Goal: Task Accomplishment & Management: Manage account settings

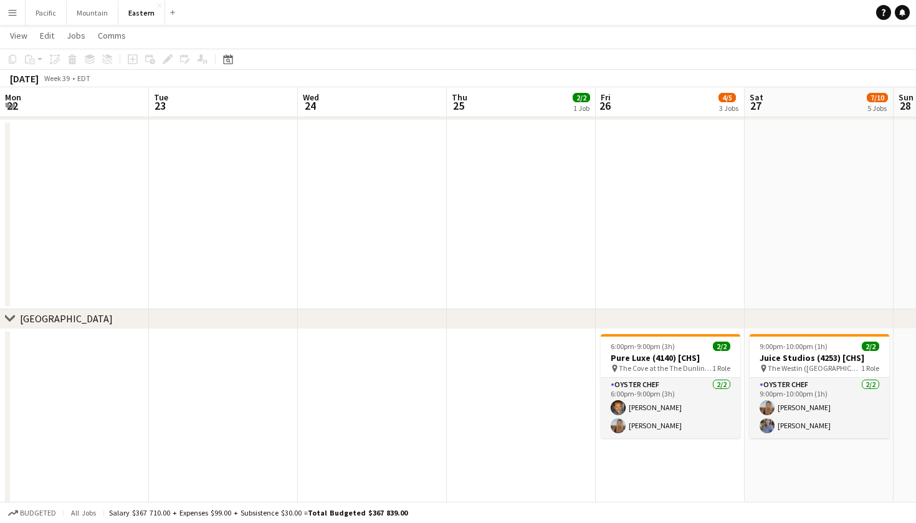
scroll to position [0, 388]
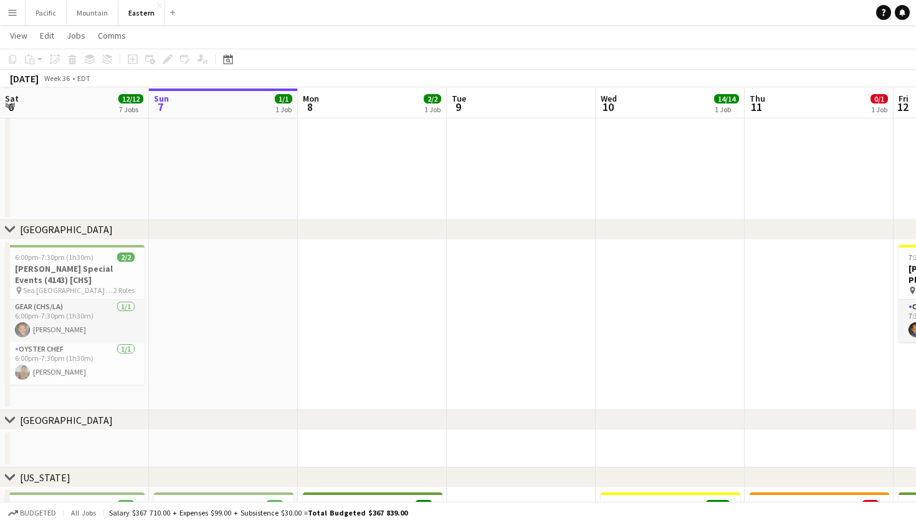
scroll to position [125, 0]
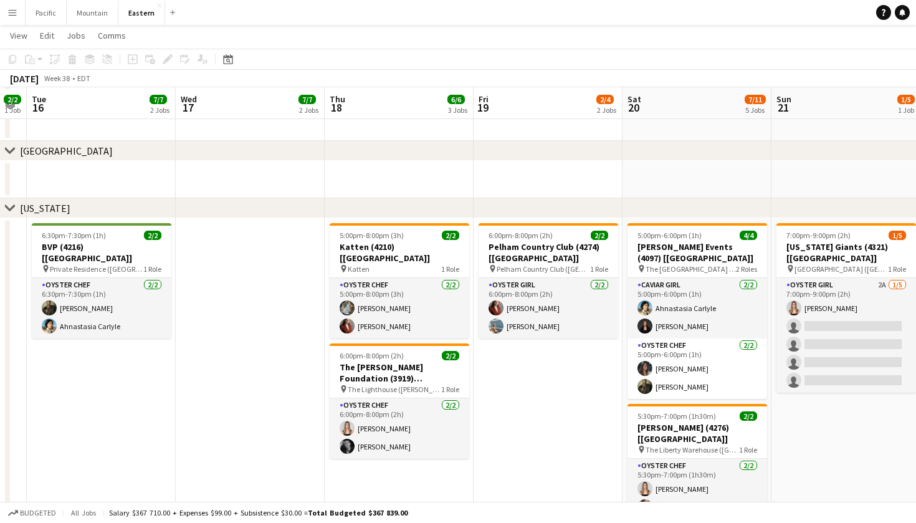
scroll to position [379, 0]
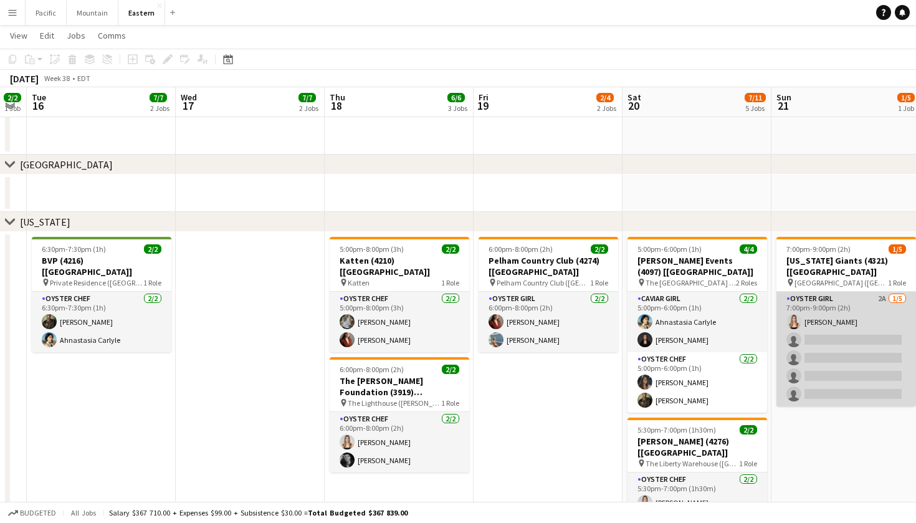
click at [821, 360] on app-card-role "Oyster Girl 2A 1/5 7:00pm-9:00pm (2h) Diana Barbosa Da Silva single-neutral-act…" at bounding box center [847, 349] width 140 height 115
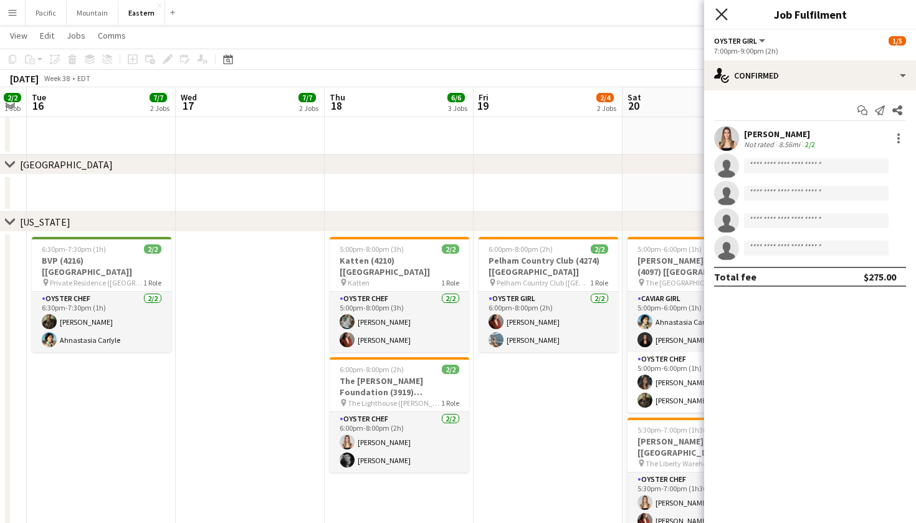
click at [725, 14] on icon "Close pop-in" at bounding box center [722, 14] width 12 height 12
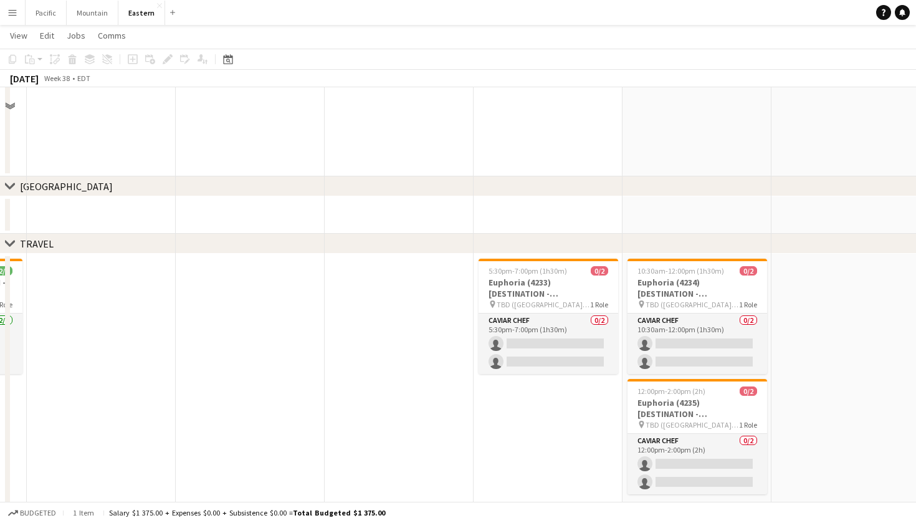
scroll to position [1175, 0]
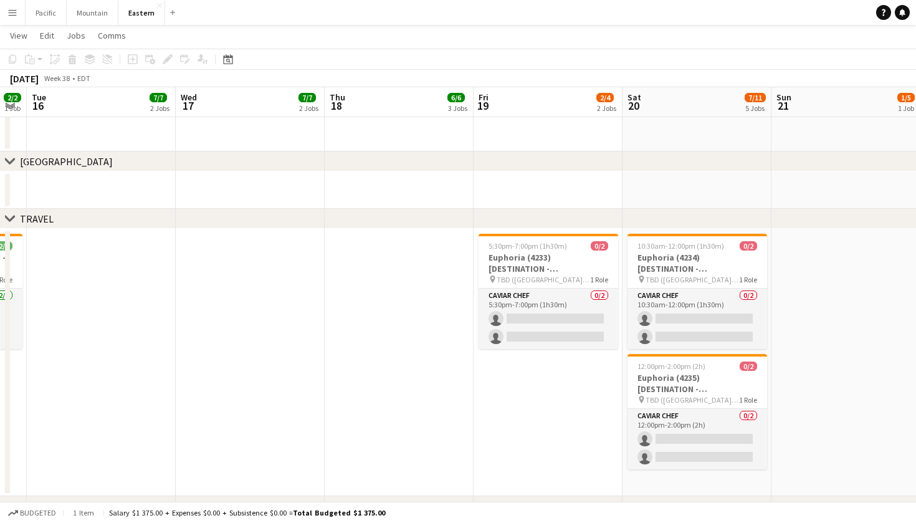
click at [16, 17] on button "Menu" at bounding box center [12, 12] width 25 height 25
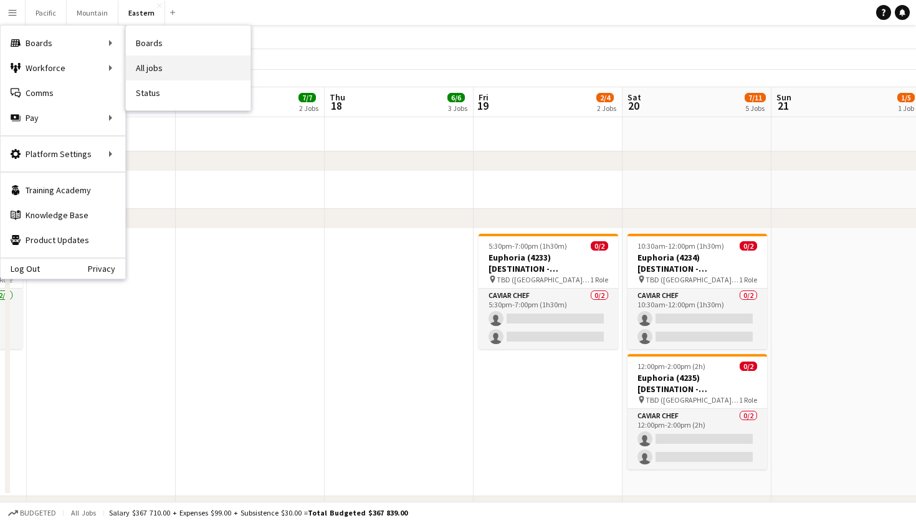
click at [159, 70] on link "All jobs" at bounding box center [188, 67] width 125 height 25
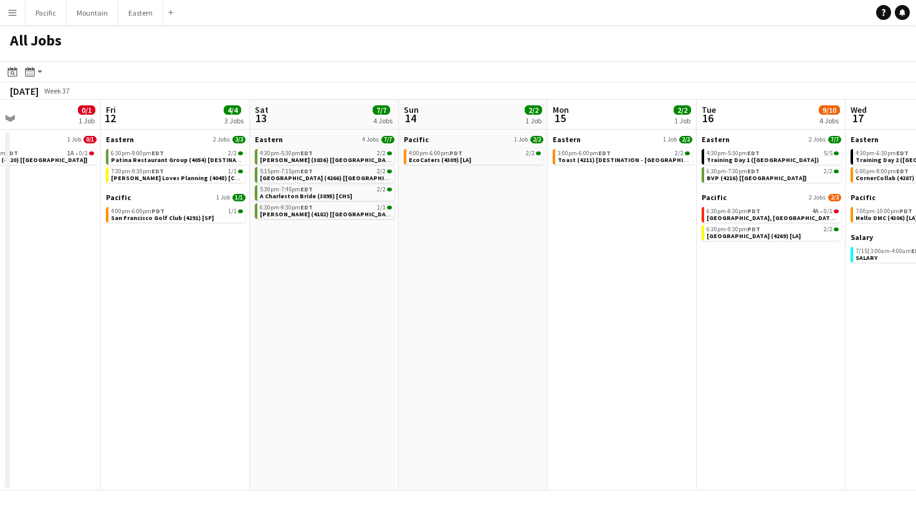
scroll to position [0, 499]
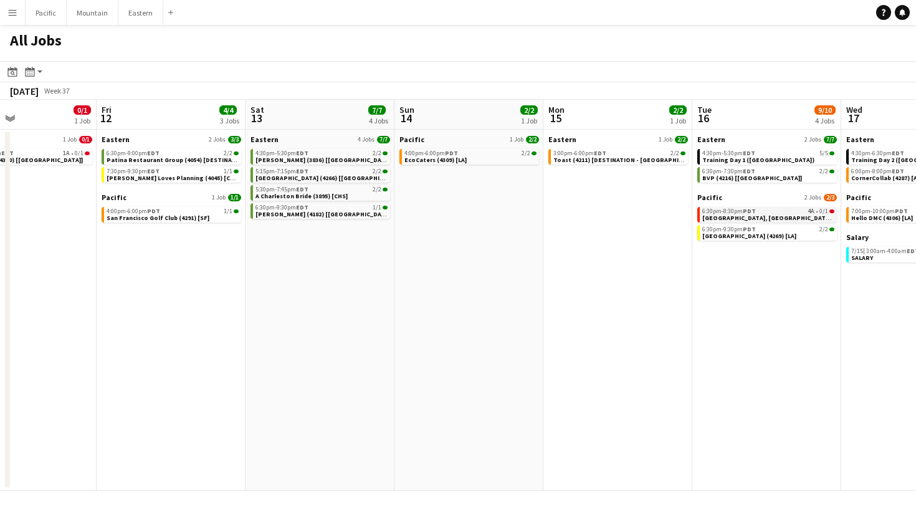
click at [749, 216] on span "Park Hyatt Aviara Resort, Golf Club & Spa (4319) [LA]" at bounding box center [782, 218] width 160 height 8
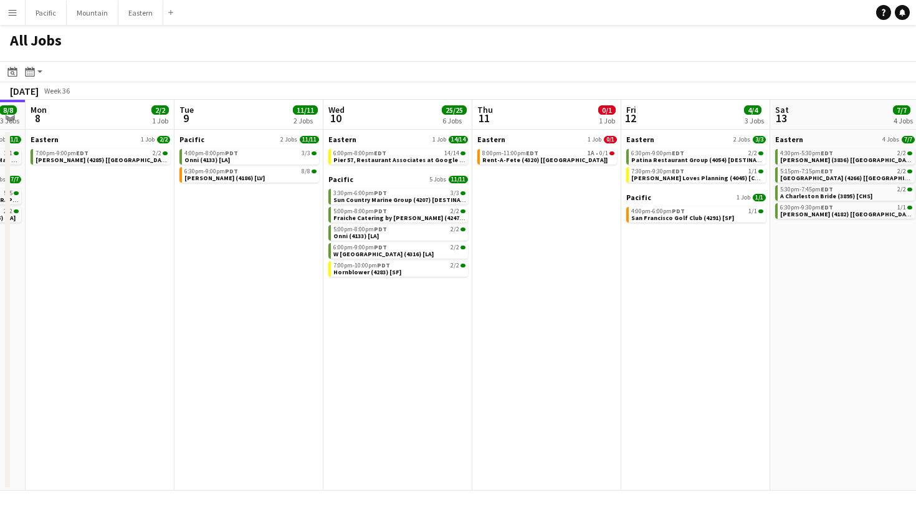
scroll to position [0, 421]
click at [400, 62] on app-toolbar "Date picker SEP 2025 SEP 2025 Monday M Tuesday T Wednesday W Thursday T Friday …" at bounding box center [458, 71] width 916 height 21
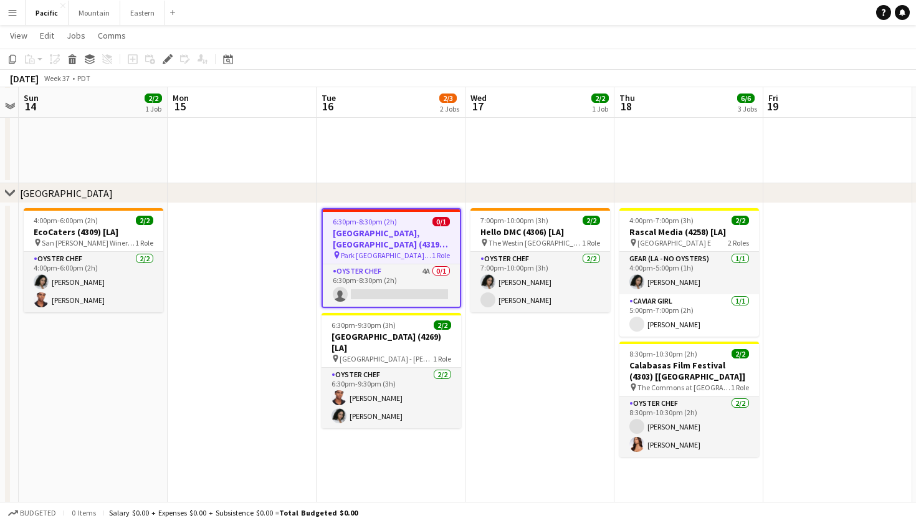
scroll to position [229, 0]
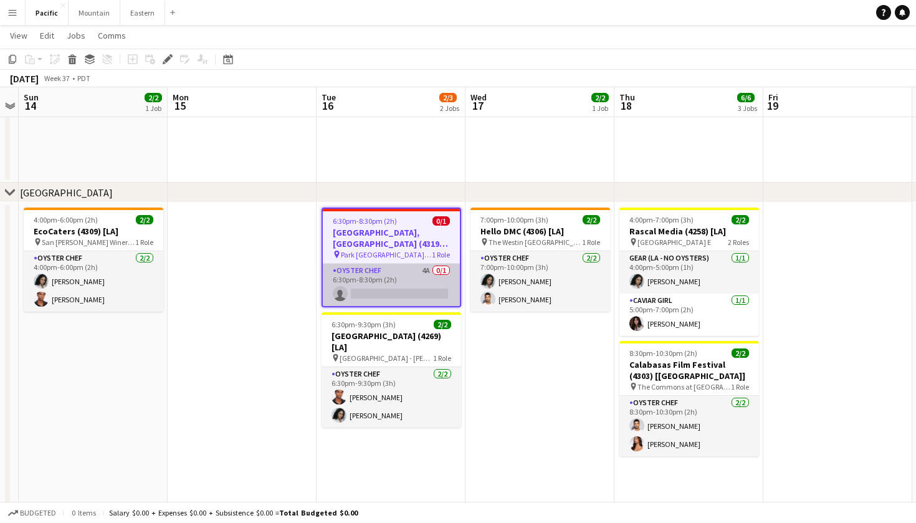
click at [424, 283] on app-card-role "Oyster Chef 4A 0/1 6:30pm-8:30pm (2h) single-neutral-actions" at bounding box center [391, 285] width 137 height 42
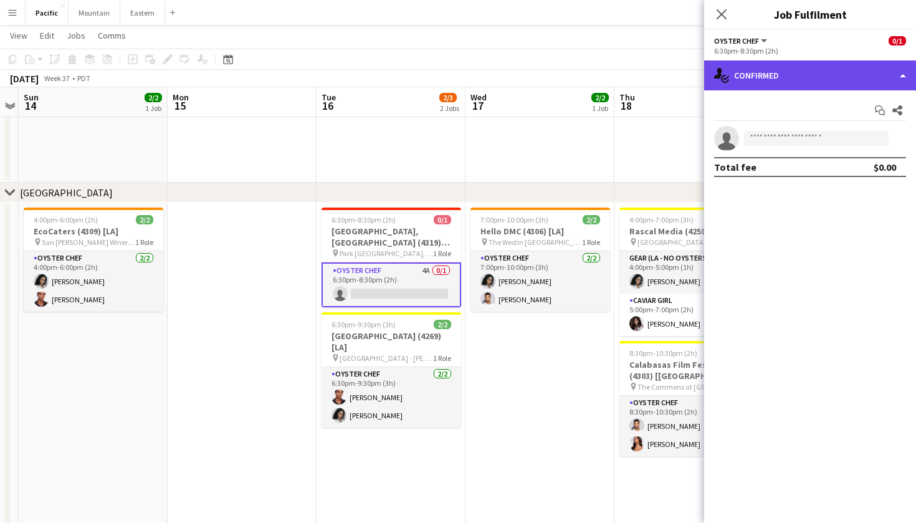
click at [854, 79] on div "single-neutral-actions-check-2 Confirmed" at bounding box center [810, 75] width 212 height 30
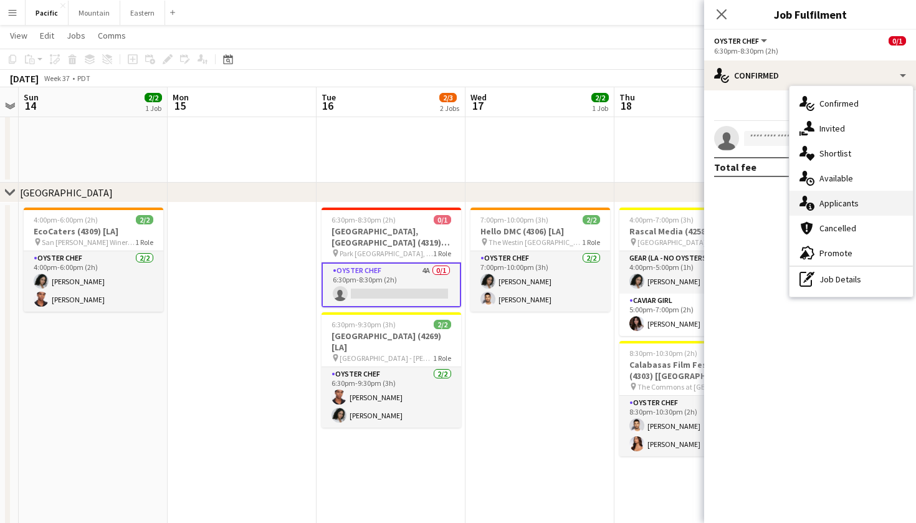
click at [867, 201] on div "single-neutral-actions-information Applicants" at bounding box center [851, 203] width 123 height 25
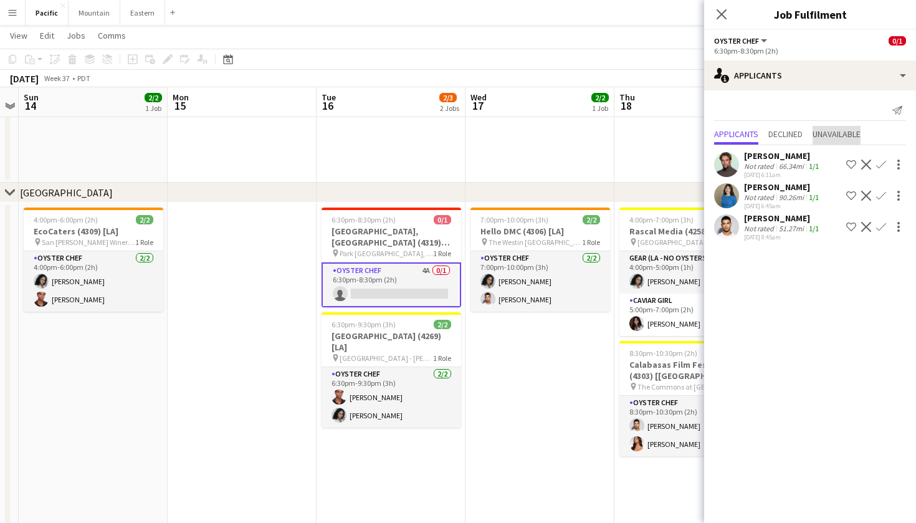
click at [850, 130] on span "Unavailable" at bounding box center [837, 134] width 48 height 9
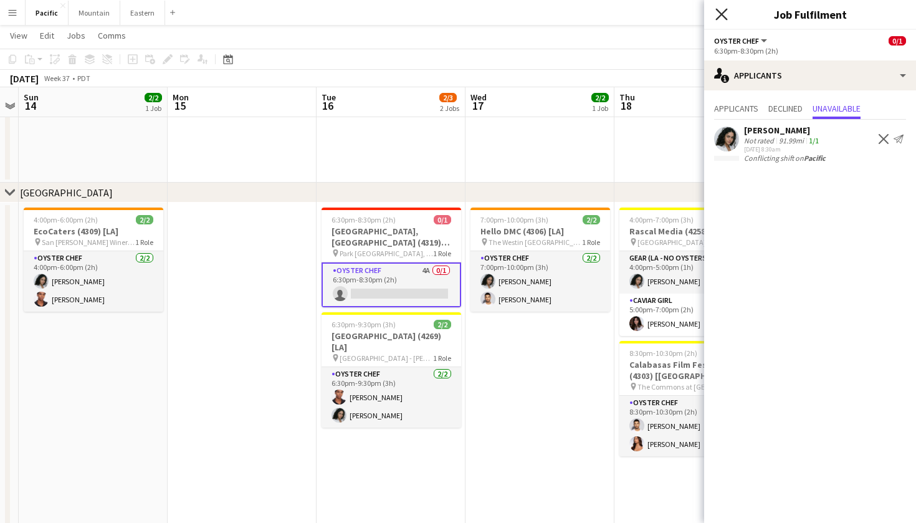
click at [720, 9] on icon "Close pop-in" at bounding box center [722, 14] width 12 height 12
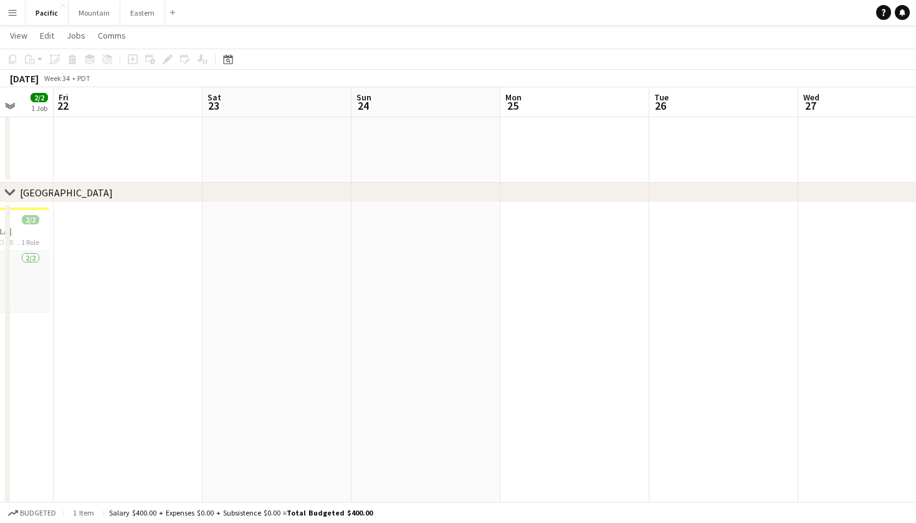
scroll to position [0, 546]
click at [12, 9] on app-icon "Menu" at bounding box center [12, 12] width 10 height 10
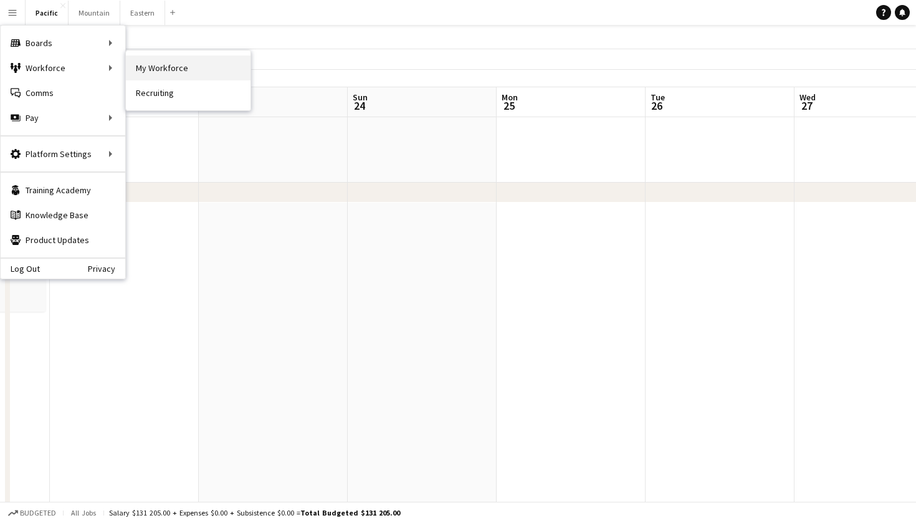
click at [136, 63] on link "My Workforce" at bounding box center [188, 67] width 125 height 25
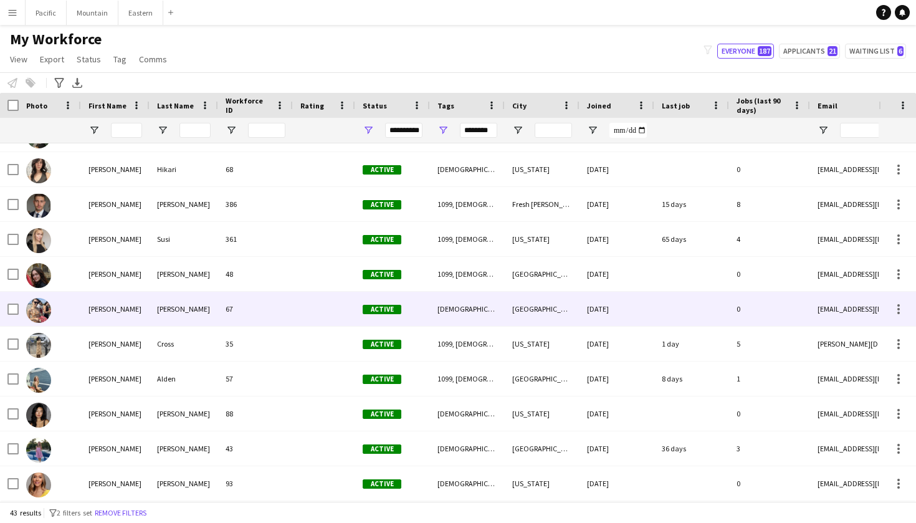
scroll to position [1143, 0]
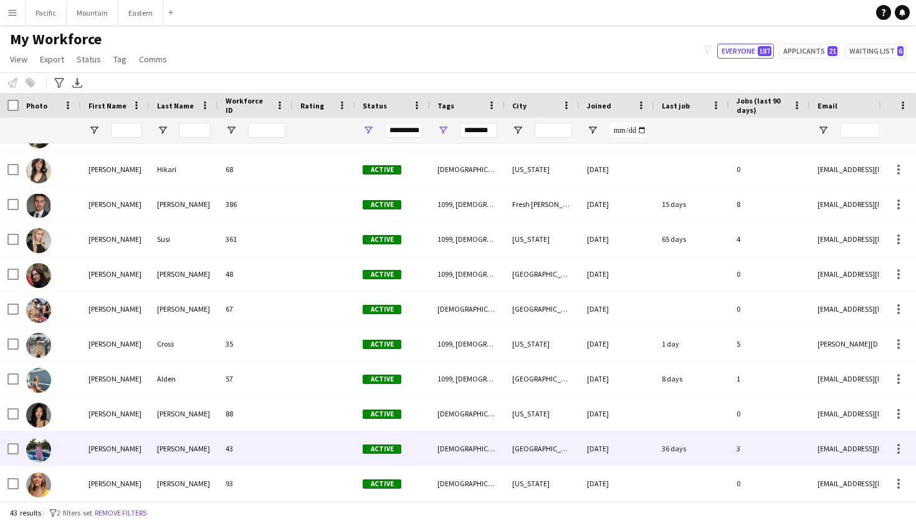
click at [391, 446] on span "Active" at bounding box center [382, 448] width 39 height 9
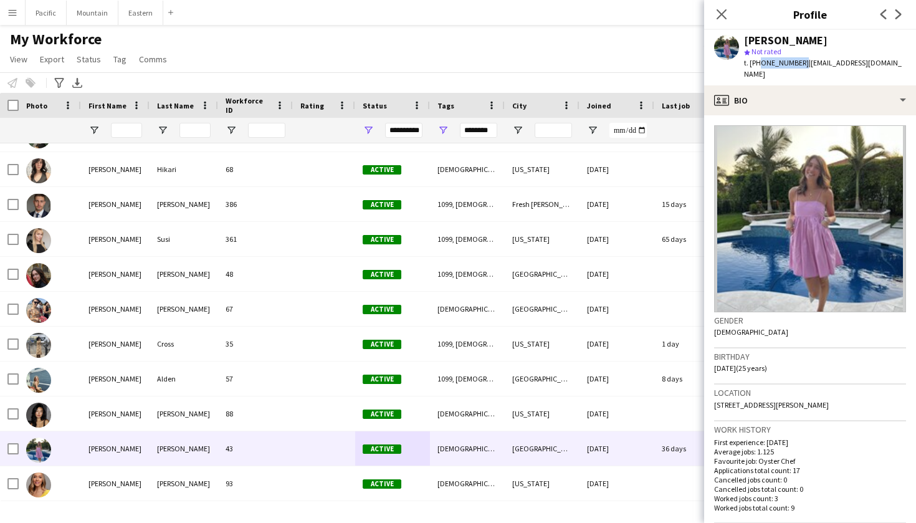
drag, startPoint x: 757, startPoint y: 65, endPoint x: 797, endPoint y: 65, distance: 39.3
click at [797, 65] on div "t. +19208434717 | tatumsnelling@gmail.com" at bounding box center [825, 68] width 162 height 22
copy span "9208434717"
click at [719, 15] on icon "Close pop-in" at bounding box center [722, 14] width 12 height 12
